Goal: Task Accomplishment & Management: Complete application form

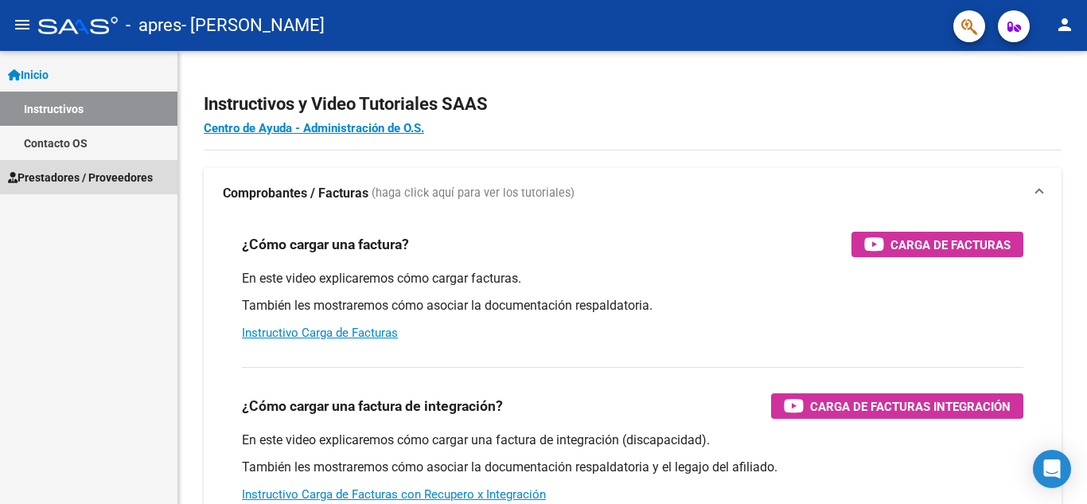
click at [98, 173] on span "Prestadores / Proveedores" at bounding box center [80, 178] width 145 height 18
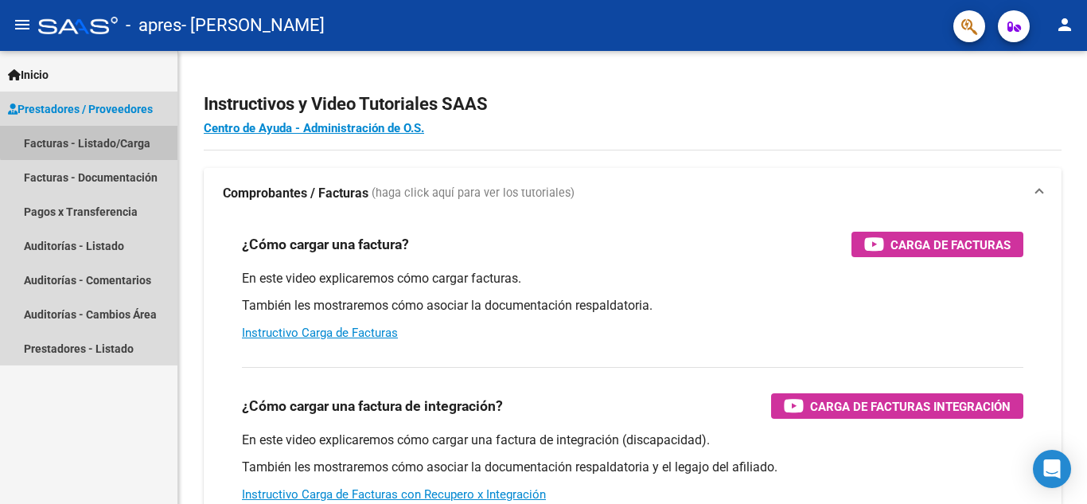
click at [96, 134] on link "Facturas - Listado/Carga" at bounding box center [89, 143] width 178 height 34
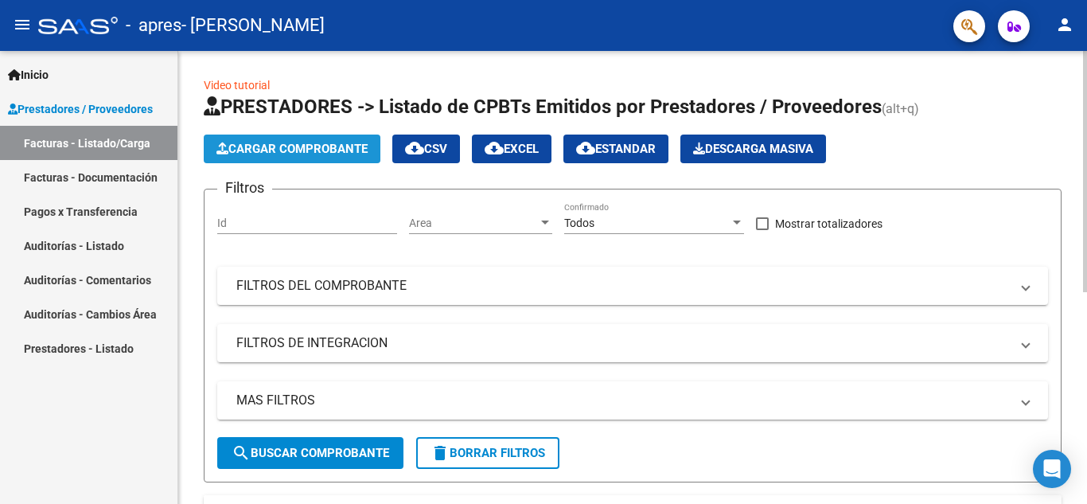
click at [322, 138] on button "Cargar Comprobante" at bounding box center [292, 149] width 177 height 29
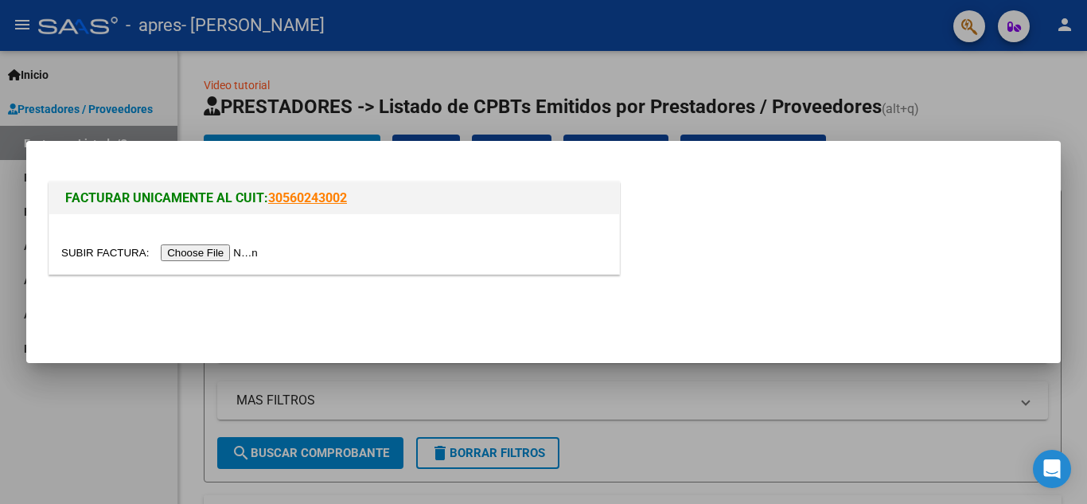
click at [219, 252] on input "file" at bounding box center [161, 252] width 201 height 17
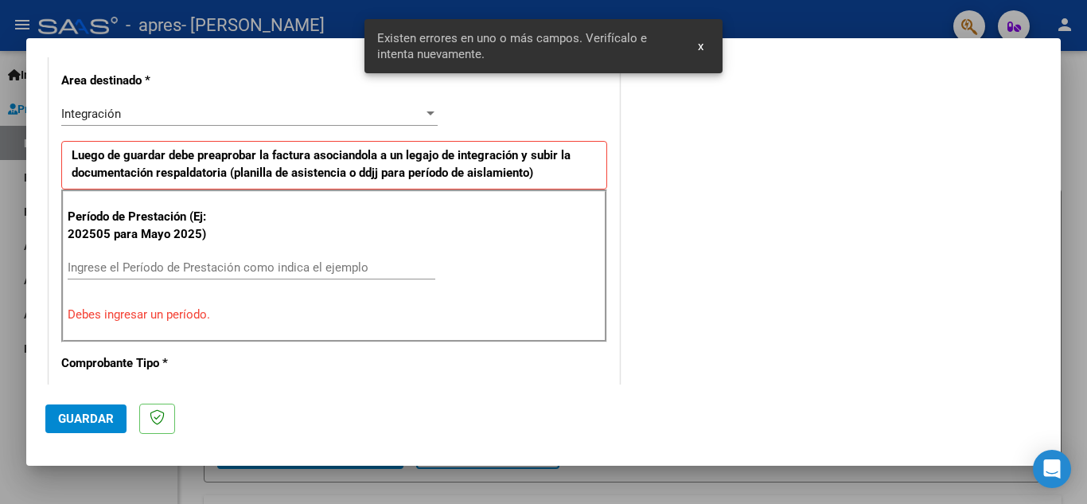
scroll to position [391, 0]
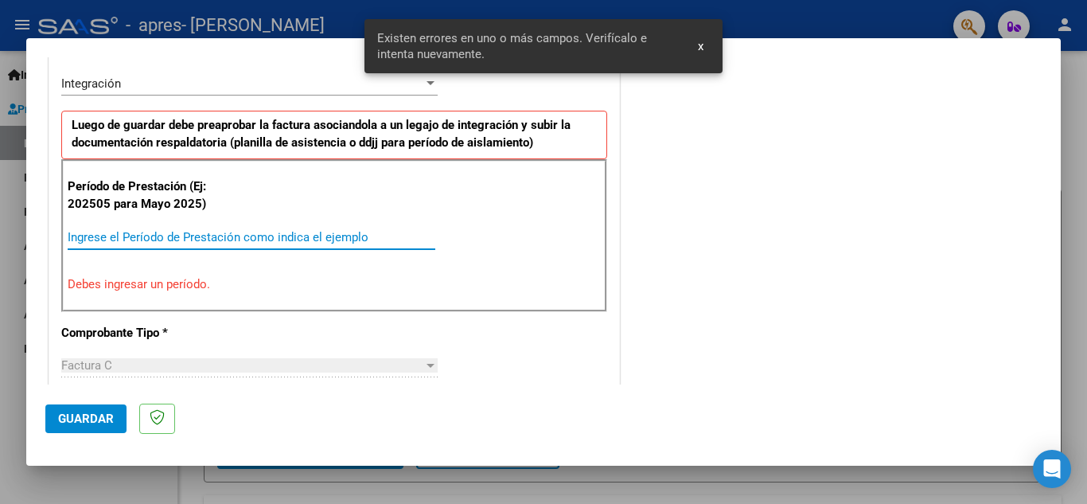
click at [273, 232] on input "Ingrese el Período de Prestación como indica el ejemplo" at bounding box center [252, 237] width 368 height 14
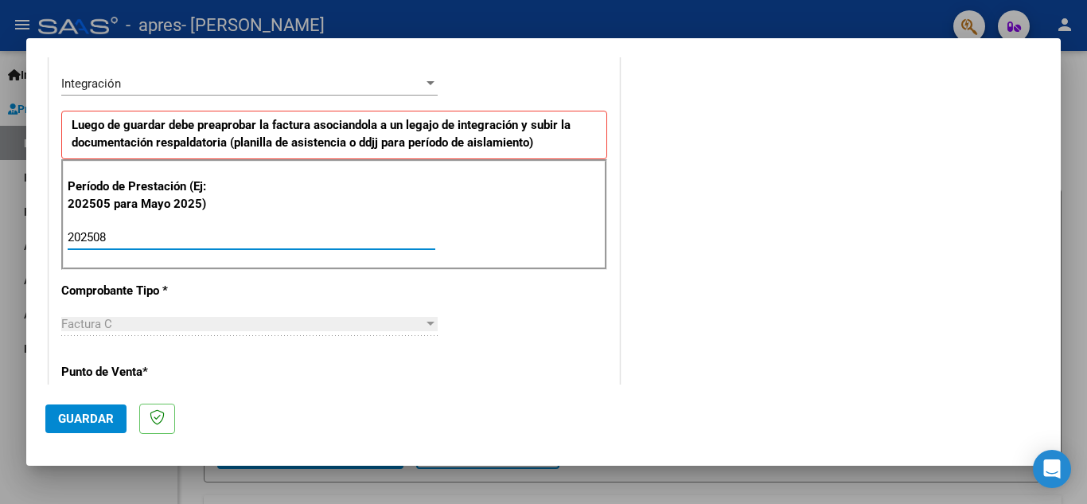
type input "202508"
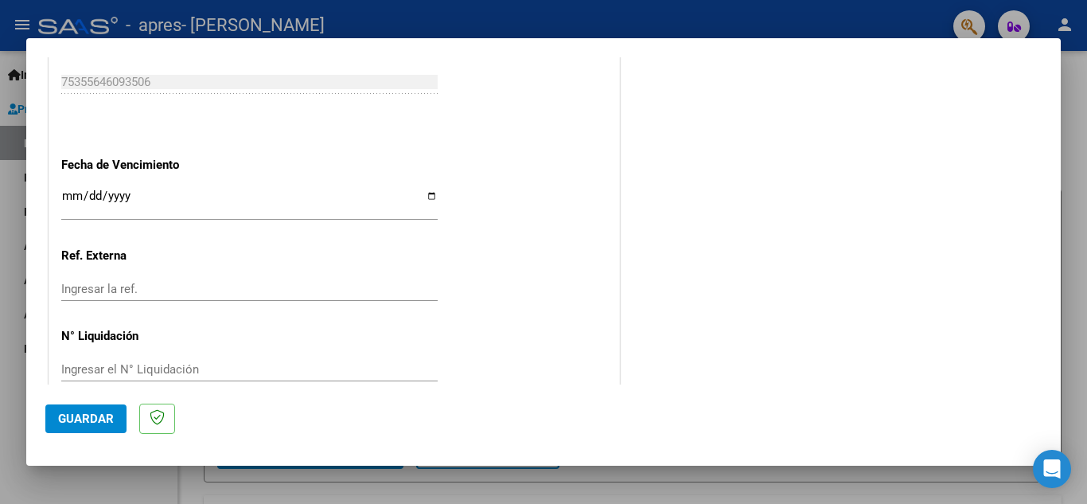
scroll to position [1074, 0]
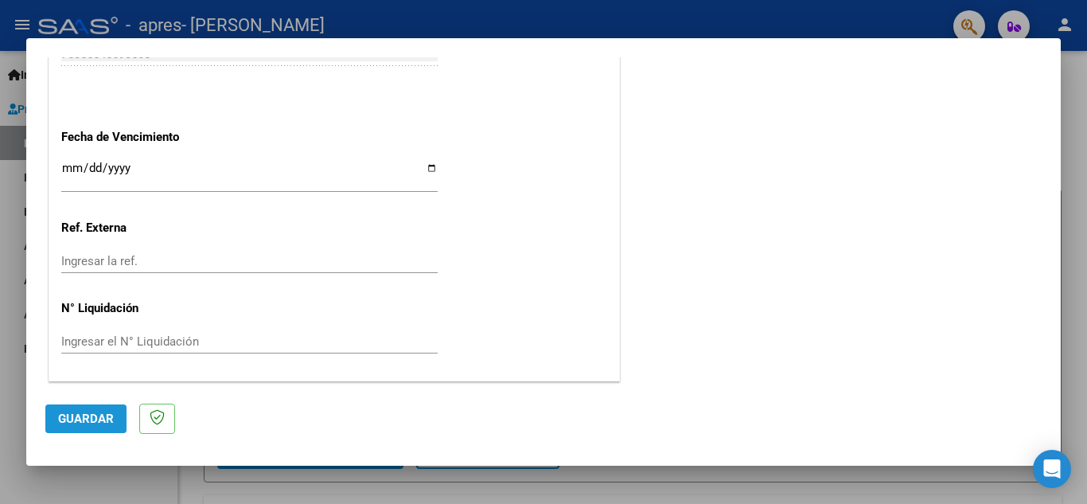
click at [87, 424] on span "Guardar" at bounding box center [86, 419] width 56 height 14
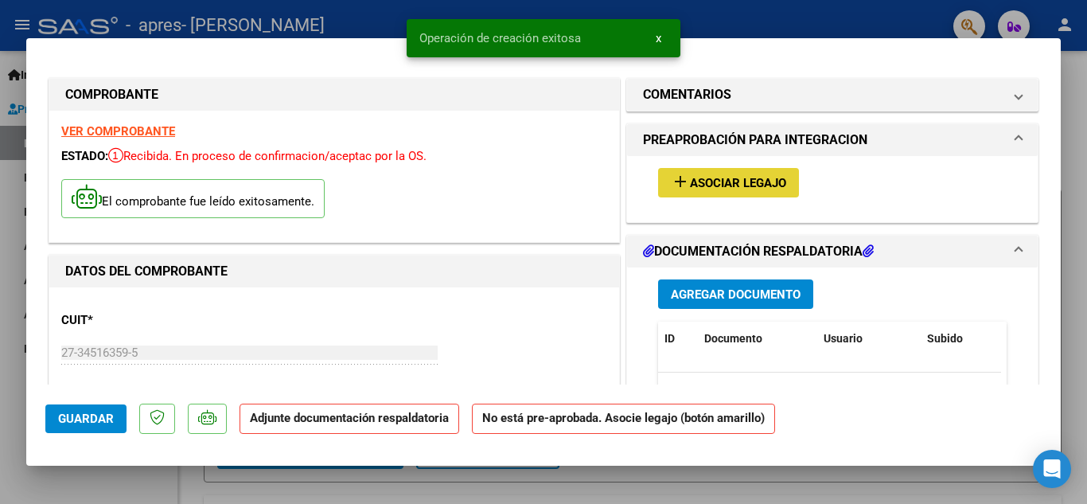
click at [741, 176] on span "Asociar Legajo" at bounding box center [738, 183] width 96 height 14
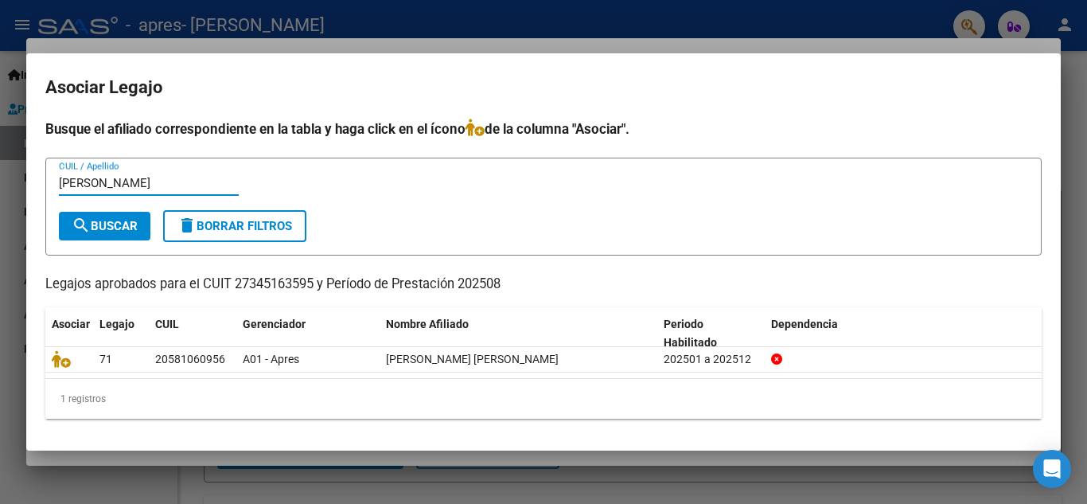
type input "[PERSON_NAME]"
click at [129, 221] on span "search Buscar" at bounding box center [105, 226] width 66 height 14
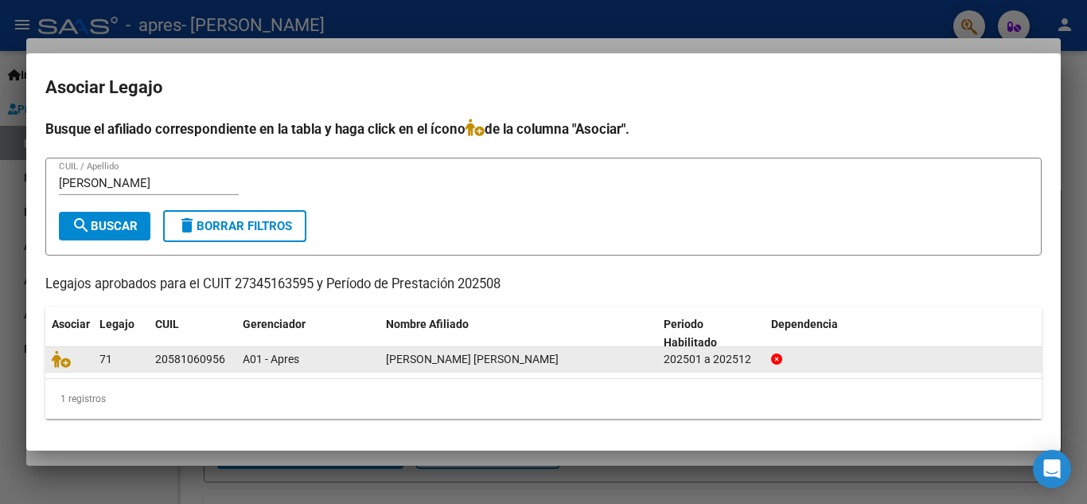
click at [313, 361] on div "A01 - Apres" at bounding box center [308, 359] width 131 height 18
click at [57, 363] on icon at bounding box center [61, 359] width 19 height 18
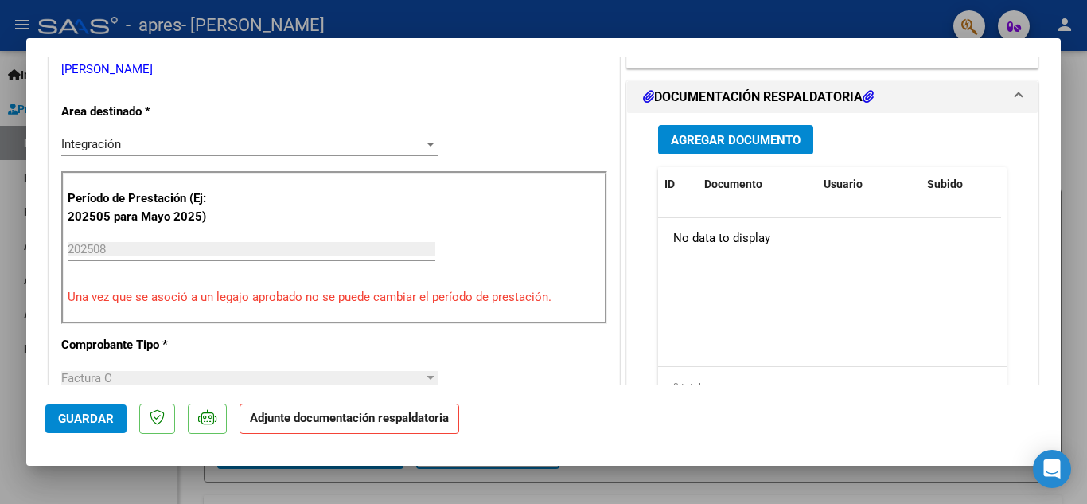
scroll to position [353, 0]
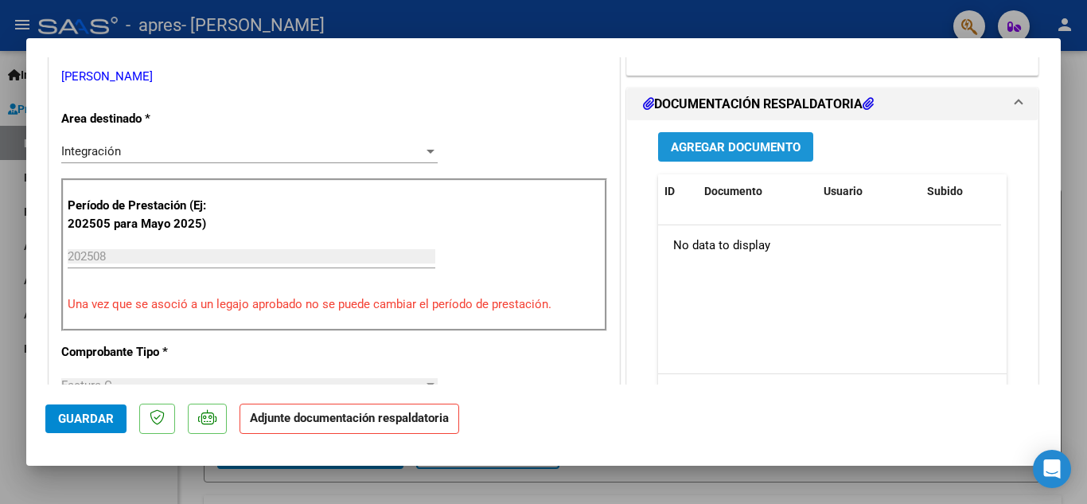
click at [729, 146] on span "Agregar Documento" at bounding box center [736, 147] width 130 height 14
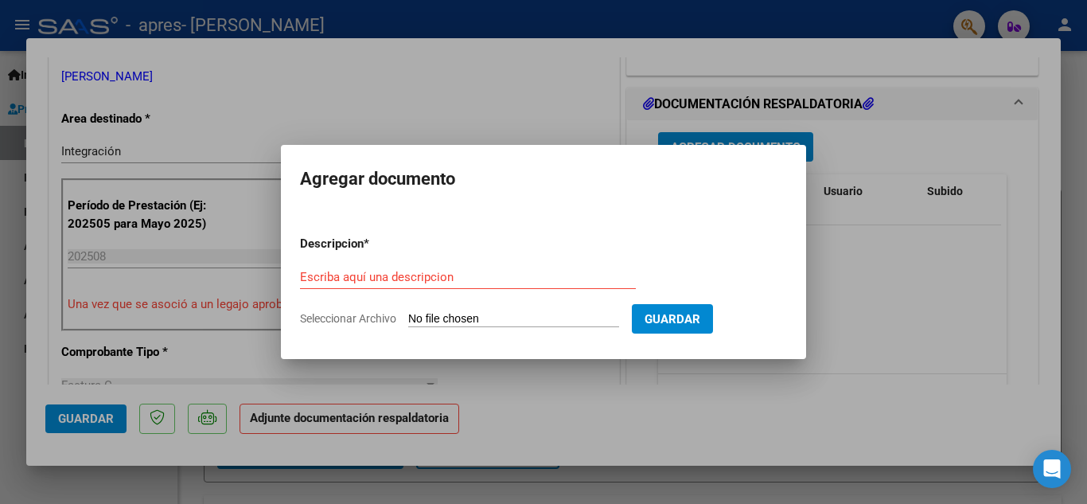
click at [389, 318] on span "Seleccionar Archivo" at bounding box center [348, 318] width 96 height 13
click at [408, 318] on input "Seleccionar Archivo" at bounding box center [513, 319] width 211 height 15
type input "C:\fakepath\PA [PERSON_NAME][DATE] Psp.pdf"
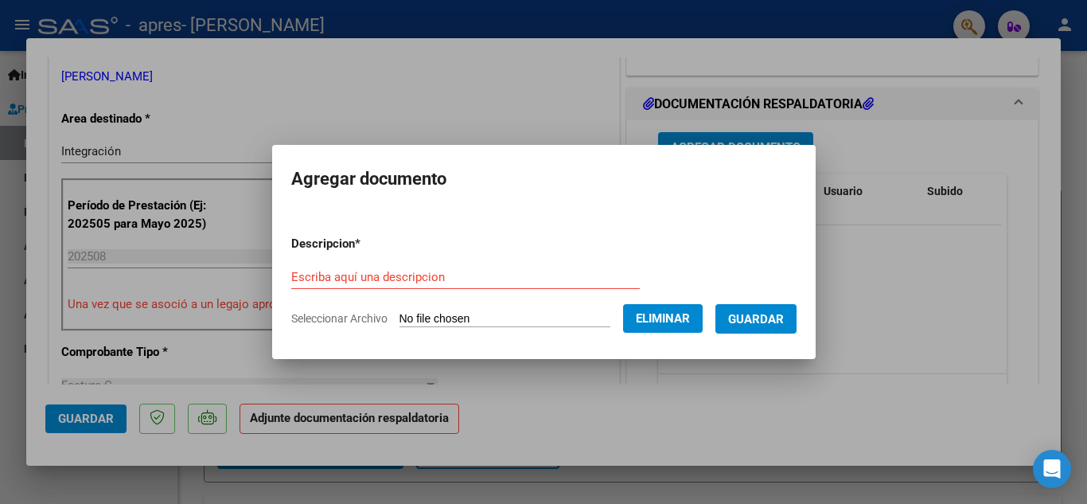
click at [391, 260] on form "Descripcion * Escriba aquí una descripcion Seleccionar Archivo Eliminar Guardar" at bounding box center [544, 281] width 506 height 116
click at [425, 277] on input "Escriba aquí una descripcion" at bounding box center [465, 277] width 349 height 14
type input "O"
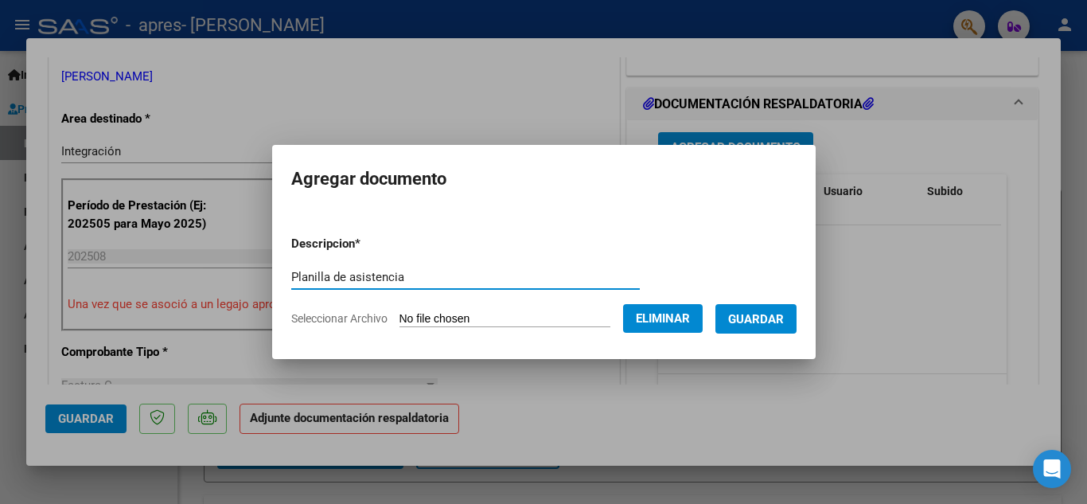
type input "Planilla de asistencia"
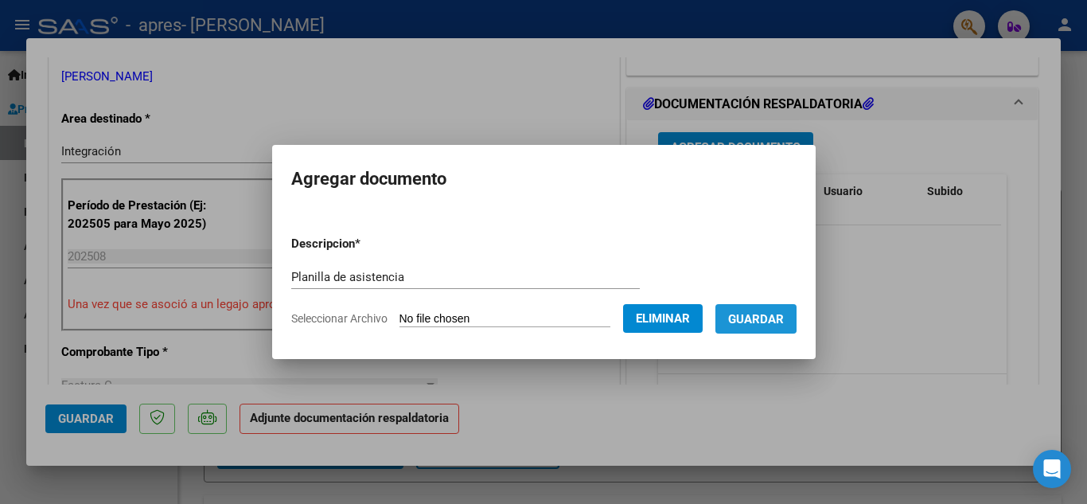
click at [763, 314] on span "Guardar" at bounding box center [756, 319] width 56 height 14
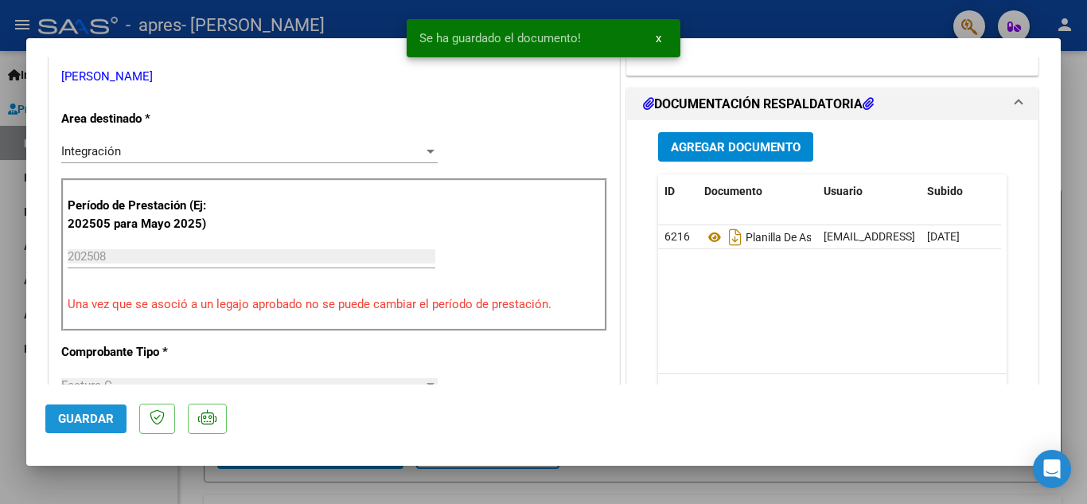
click at [115, 416] on button "Guardar" at bounding box center [85, 418] width 81 height 29
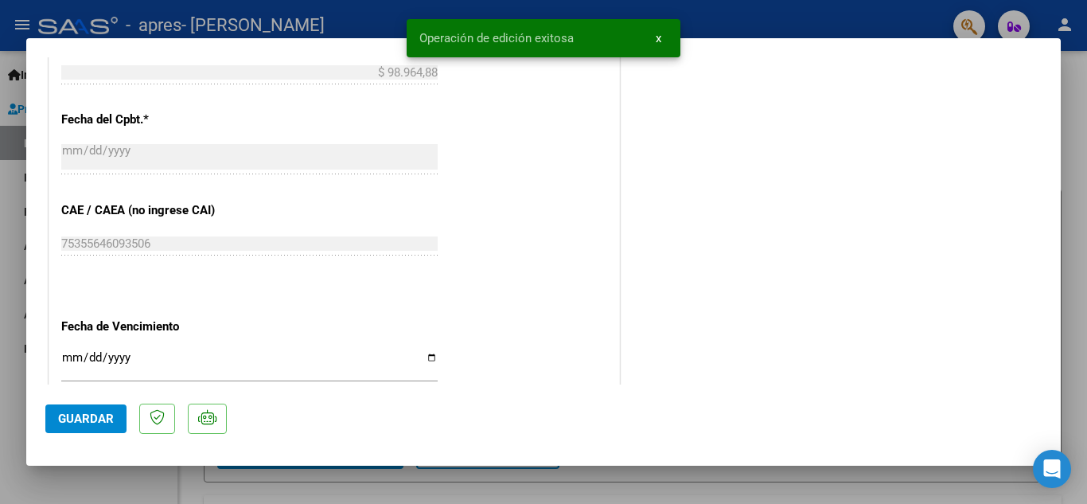
scroll to position [1098, 0]
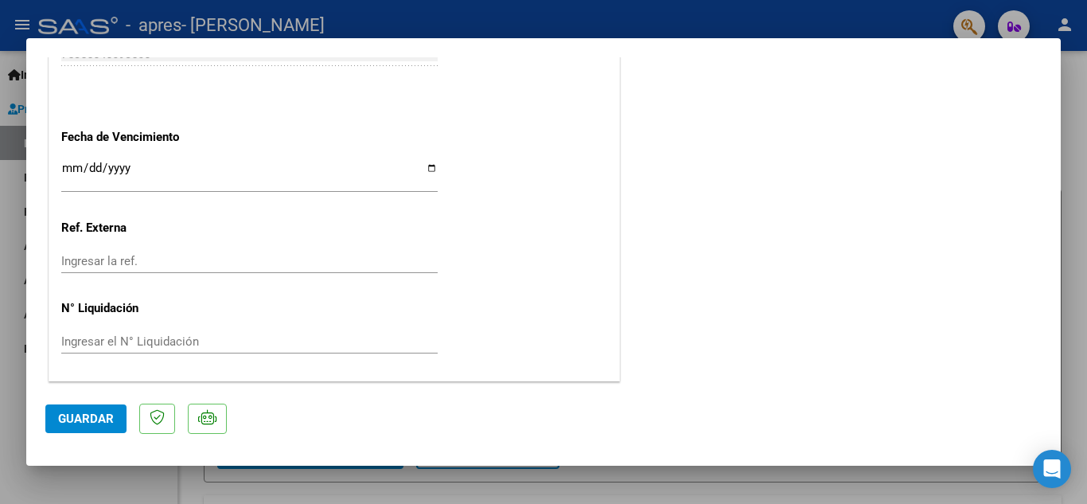
click at [1079, 196] on div at bounding box center [543, 252] width 1087 height 504
type input "$ 0,00"
